Goal: Task Accomplishment & Management: Use online tool/utility

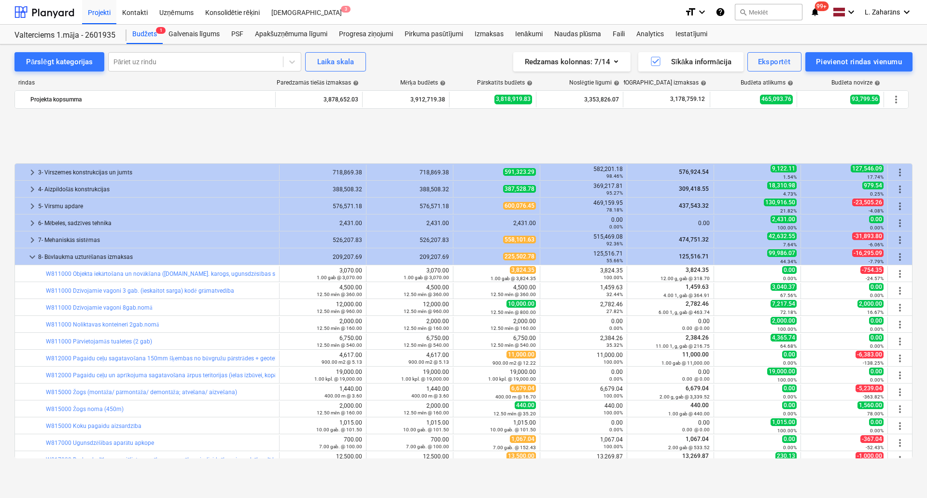
scroll to position [398, 0]
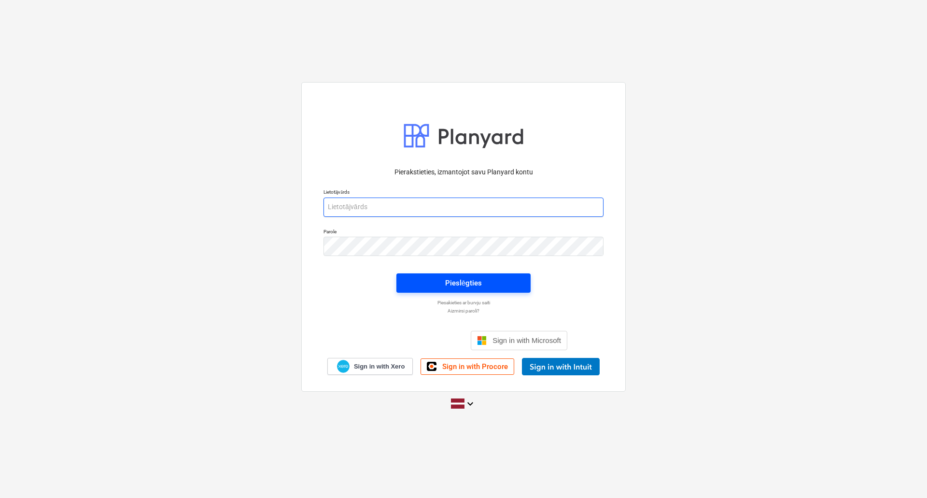
type input "[PERSON_NAME][EMAIL_ADDRESS][PERSON_NAME][DOMAIN_NAME]"
click at [418, 276] on button "Pieslēgties" at bounding box center [463, 282] width 134 height 19
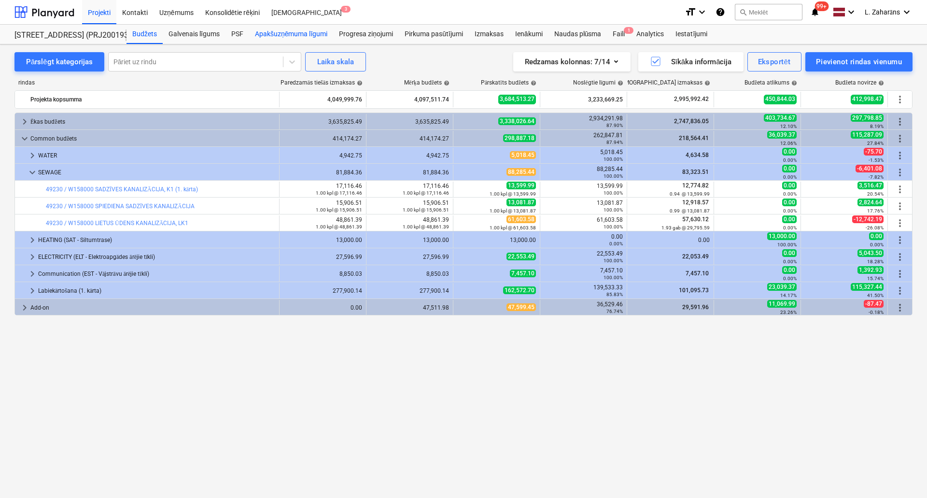
click at [269, 32] on div "Apakšuzņēmuma līgumi" at bounding box center [291, 34] width 84 height 19
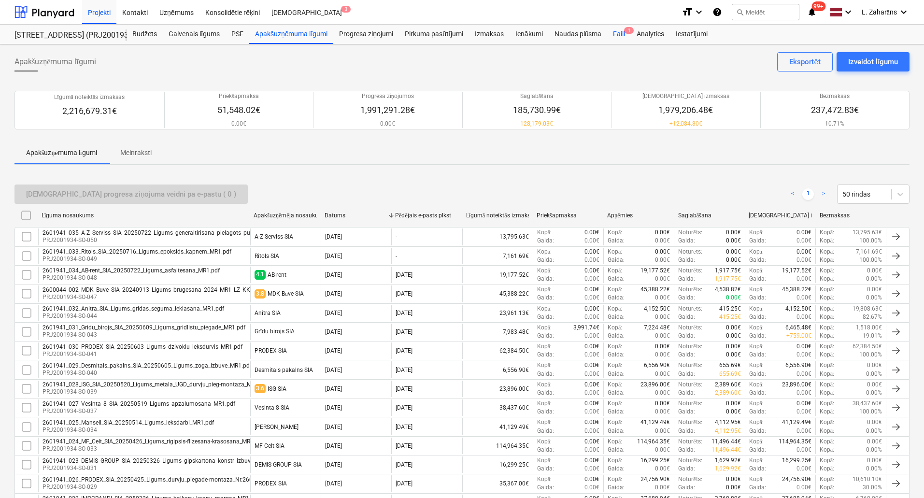
click at [616, 30] on div "Faili 1" at bounding box center [619, 34] width 24 height 19
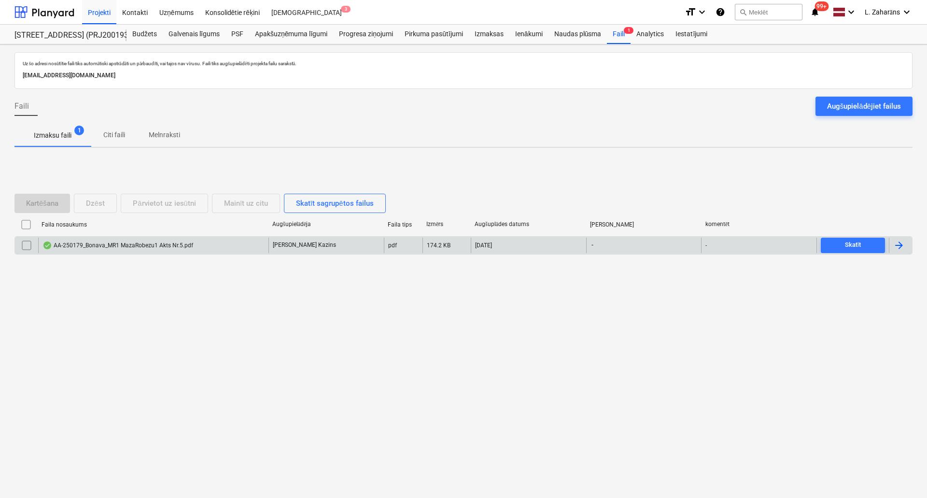
click at [98, 249] on div "AA-250179_Bonava_MR1 MazaRobezu1 Akts Nr.5.pdf" at bounding box center [117, 245] width 151 height 8
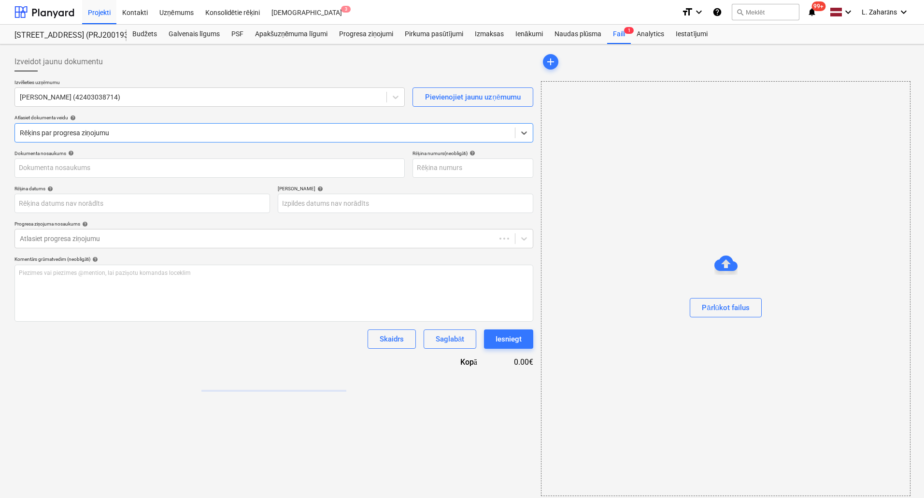
type input "AA-250179"
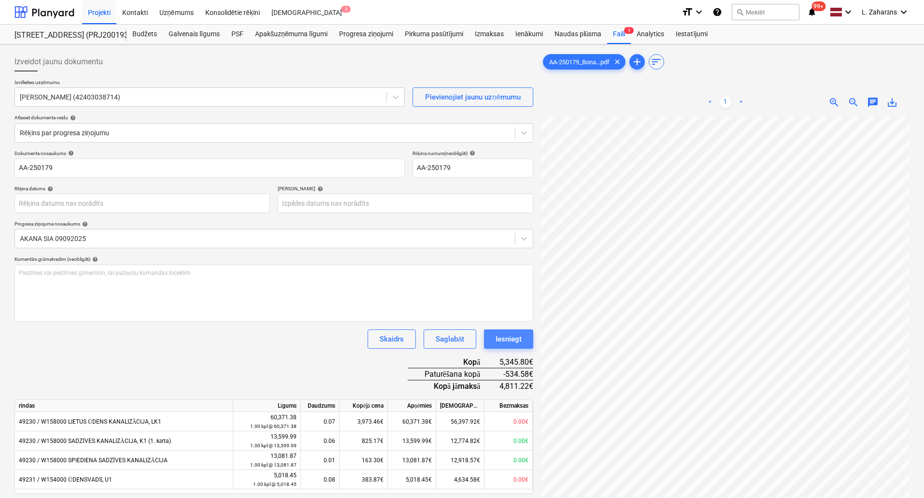
click at [504, 333] on div "Iesniegt" at bounding box center [508, 339] width 26 height 13
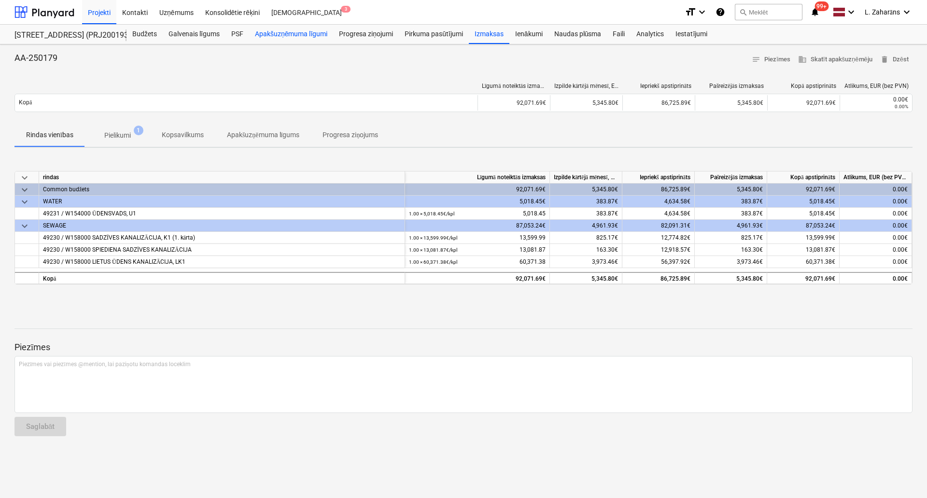
click at [272, 31] on div "Apakšuzņēmuma līgumi" at bounding box center [291, 34] width 84 height 19
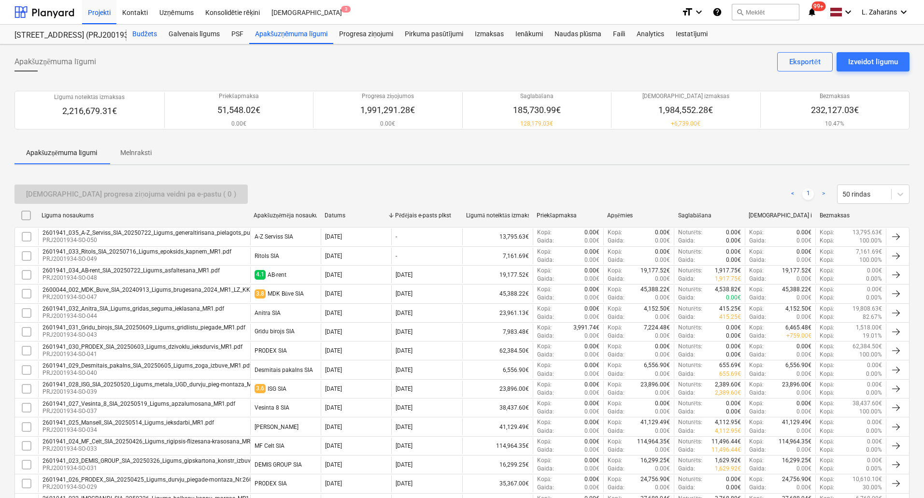
click at [140, 34] on div "Budžets" at bounding box center [145, 34] width 36 height 19
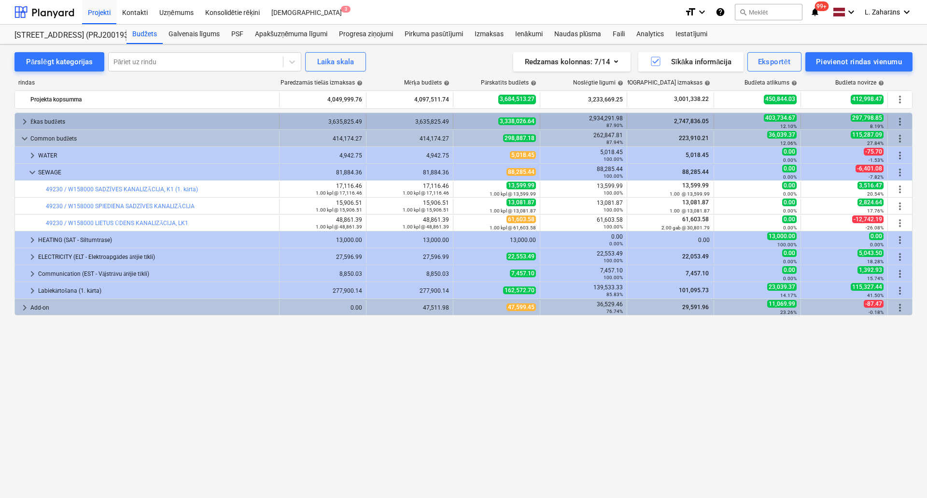
click at [23, 119] on span "keyboard_arrow_right" at bounding box center [25, 122] width 12 height 12
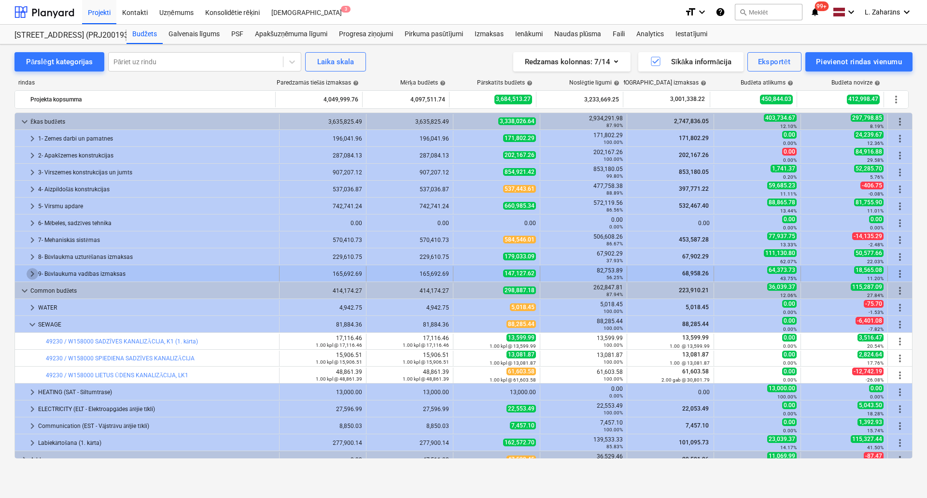
click at [30, 270] on span "keyboard_arrow_right" at bounding box center [33, 274] width 12 height 12
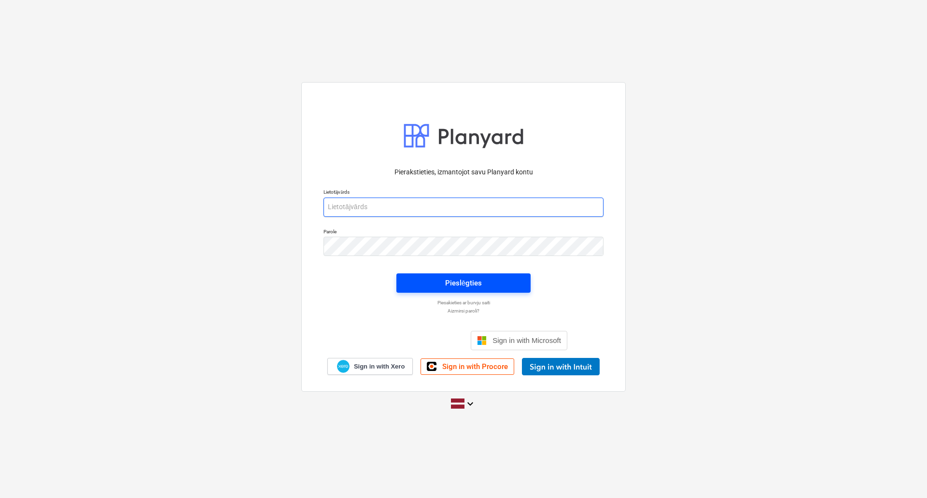
type input "lauris.zaharans@bonava.com"
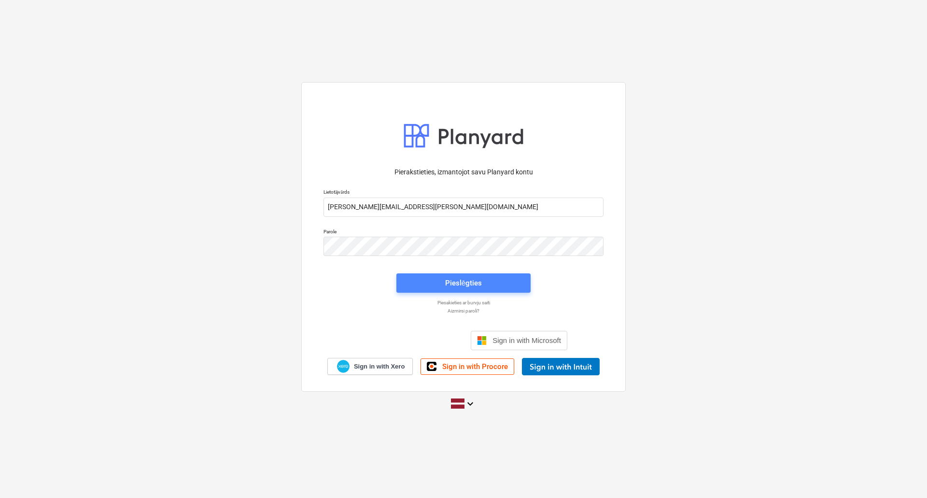
click at [436, 283] on span "Pieslēgties" at bounding box center [463, 283] width 111 height 13
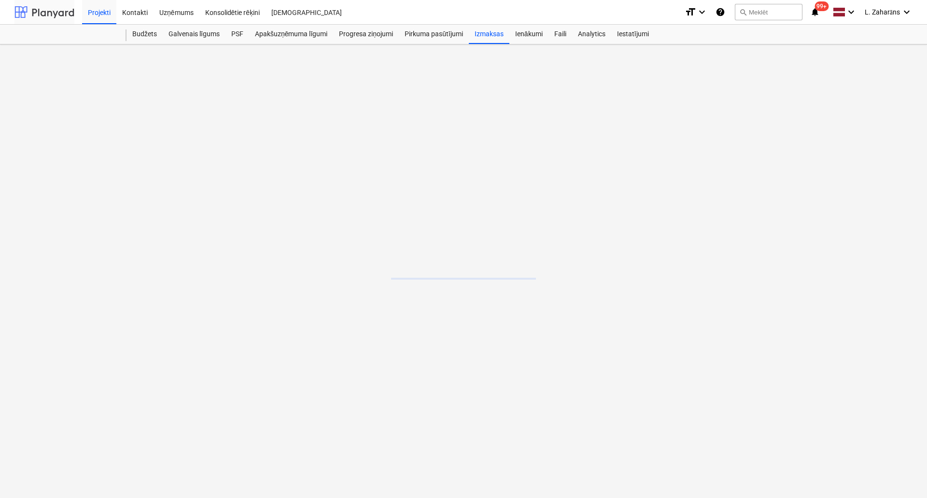
click at [63, 9] on div at bounding box center [44, 12] width 60 height 24
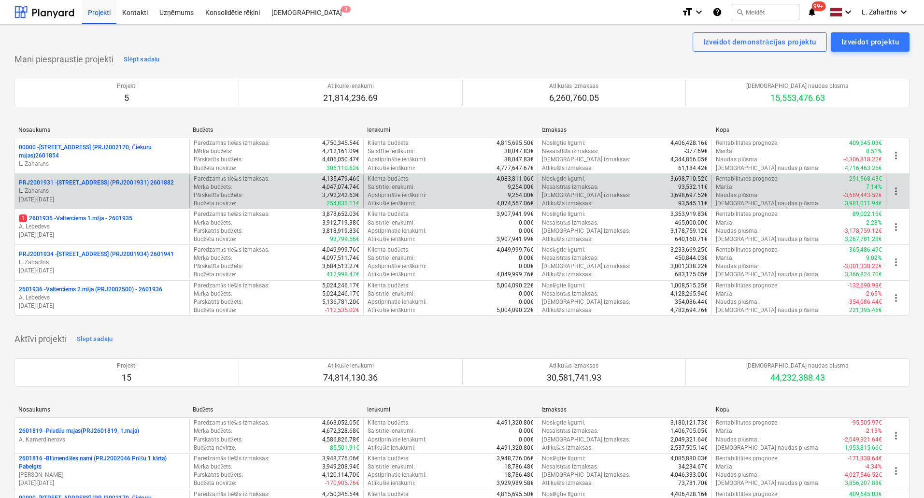
click at [84, 181] on p "PRJ2001931 - Mazā Robežu iela 2 (PRJ2001931) 2601882" at bounding box center [96, 183] width 155 height 8
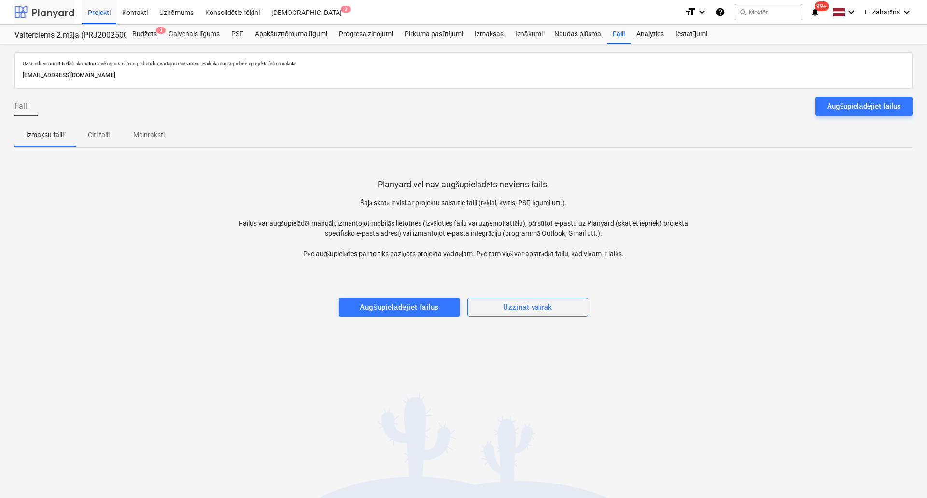
click at [52, 16] on div at bounding box center [44, 12] width 60 height 24
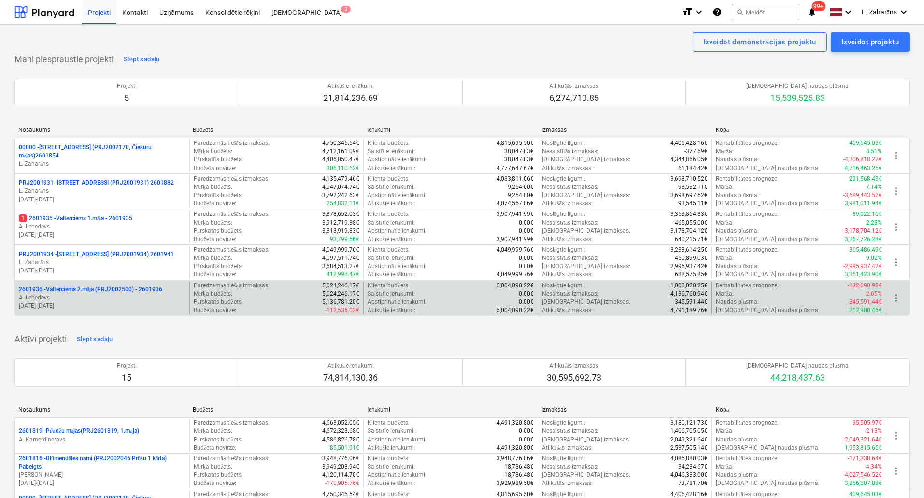
click at [54, 286] on p "2601936 - Valterciems 2.māja (PRJ2002500) - 2601936" at bounding box center [90, 289] width 143 height 8
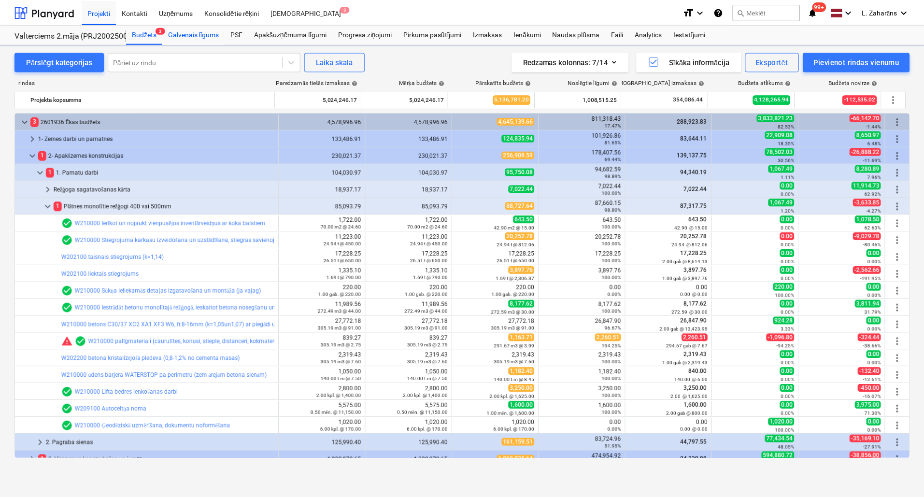
scroll to position [193, 0]
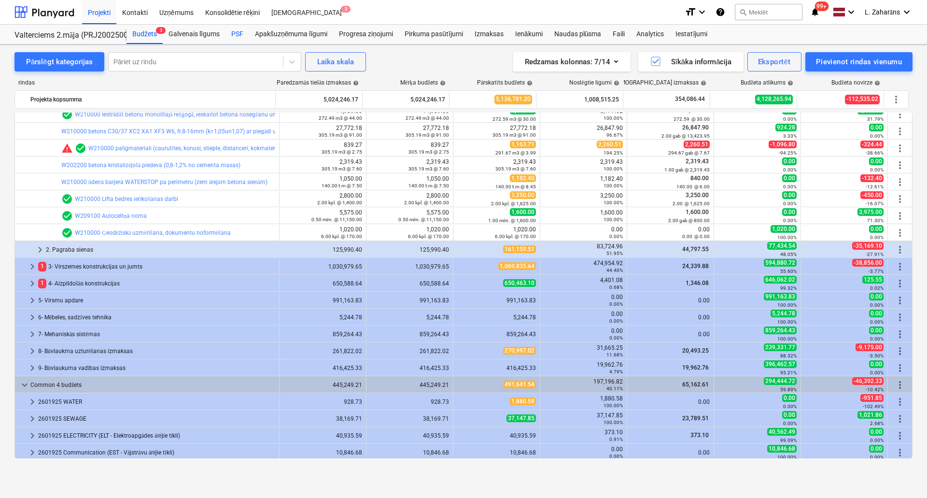
click at [237, 30] on div "PSF" at bounding box center [237, 34] width 24 height 19
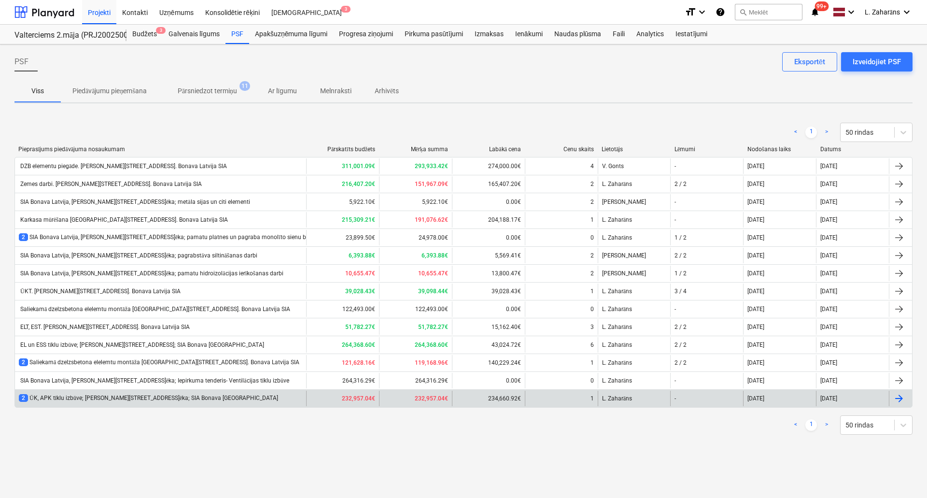
click at [125, 399] on div "2 ŪK, APK tīklu izbūve; [PERSON_NAME][STREET_ADDRESS]ēka; SIA Bonava [GEOGRAPHI…" at bounding box center [148, 398] width 259 height 8
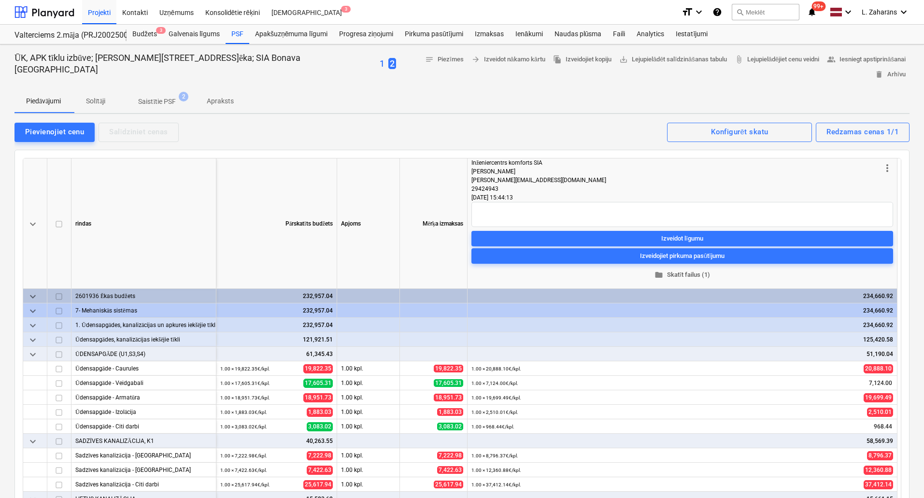
click at [690, 269] on span "folder Skatīt failus (1)" at bounding box center [682, 274] width 414 height 11
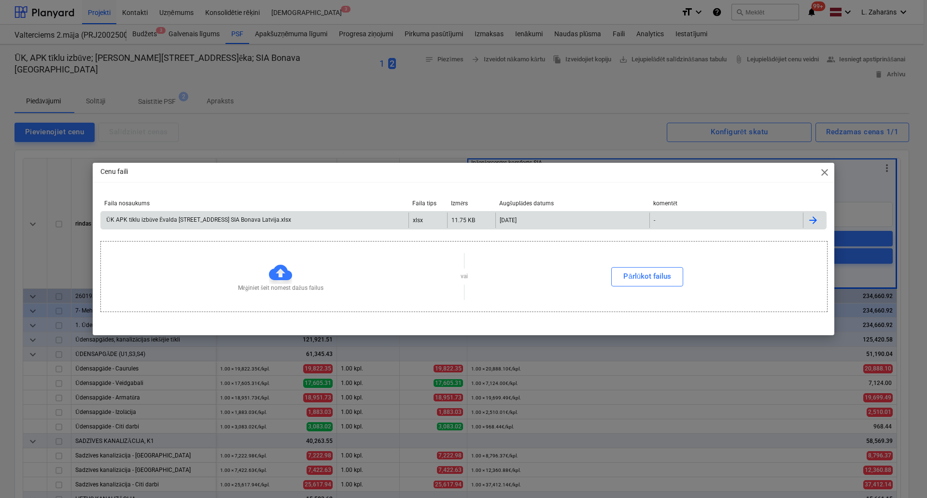
click at [492, 215] on div "11.75 KB" at bounding box center [471, 219] width 48 height 15
